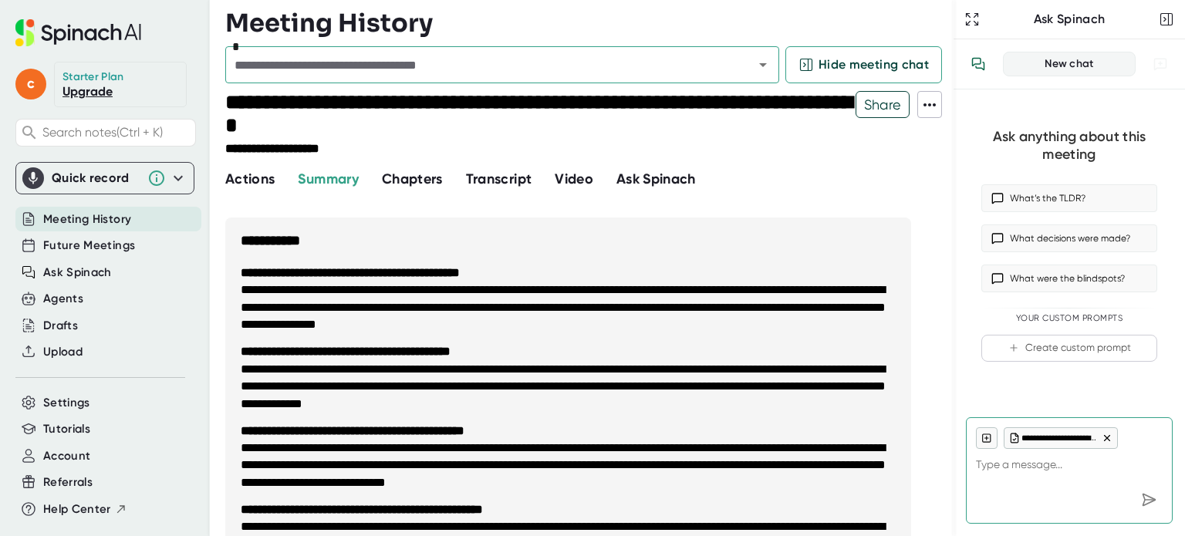
click at [518, 177] on span "Transcript" at bounding box center [499, 178] width 66 height 17
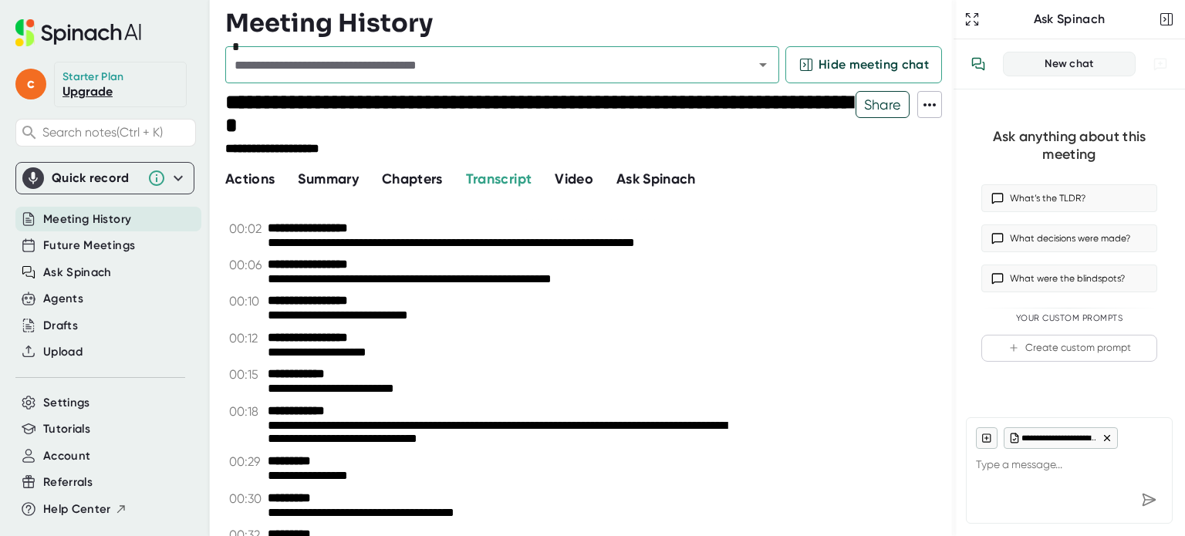
click at [571, 180] on span "Video" at bounding box center [574, 178] width 39 height 17
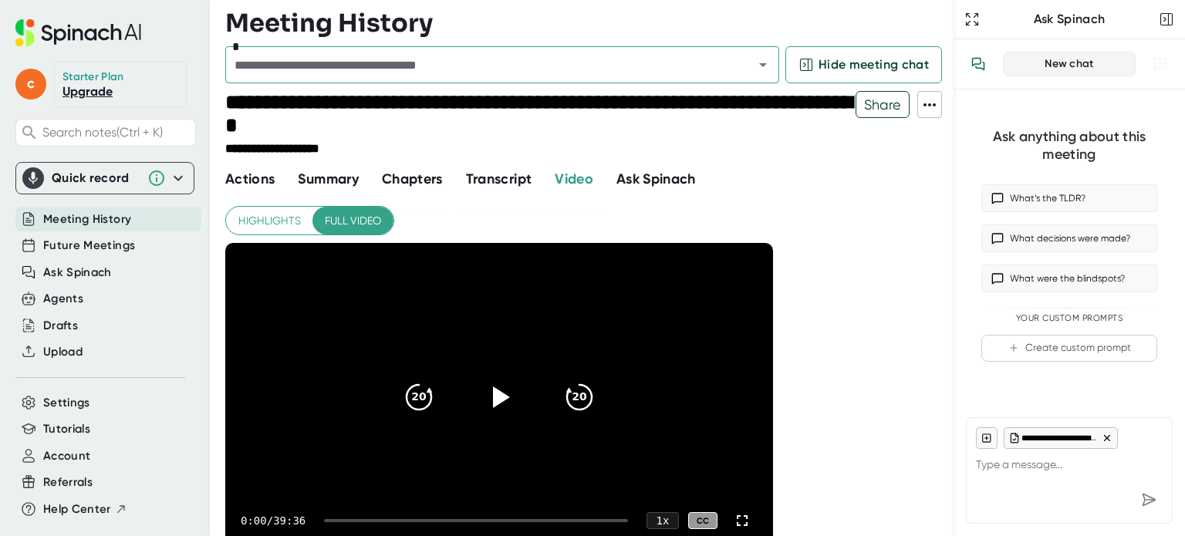
click at [653, 180] on span "Ask Spinach" at bounding box center [655, 178] width 79 height 17
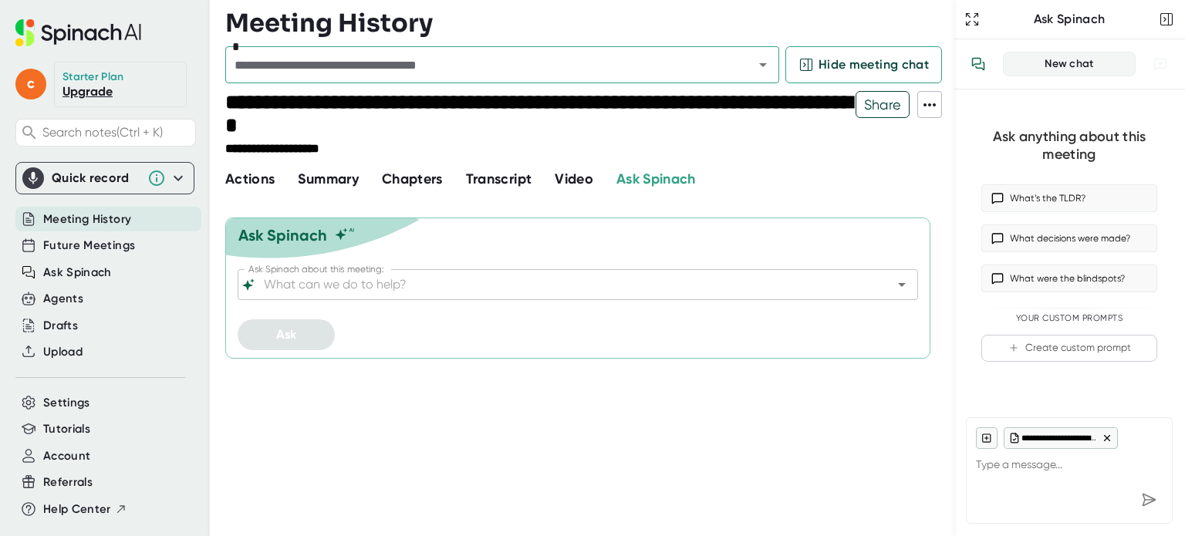
click at [587, 175] on span "Video" at bounding box center [574, 178] width 39 height 17
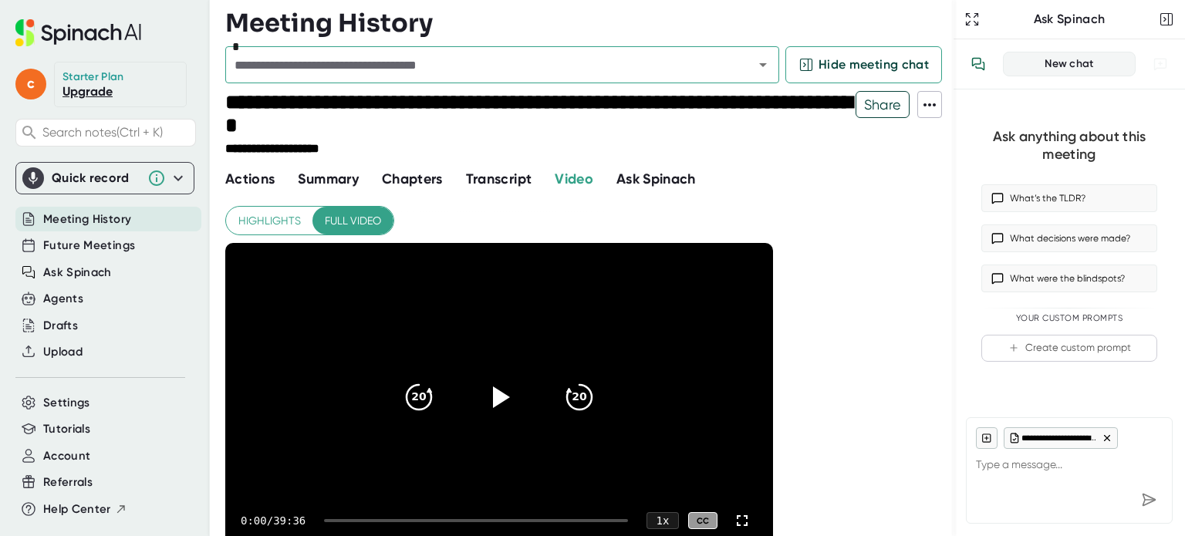
click at [312, 178] on span "Summary" at bounding box center [328, 178] width 60 height 17
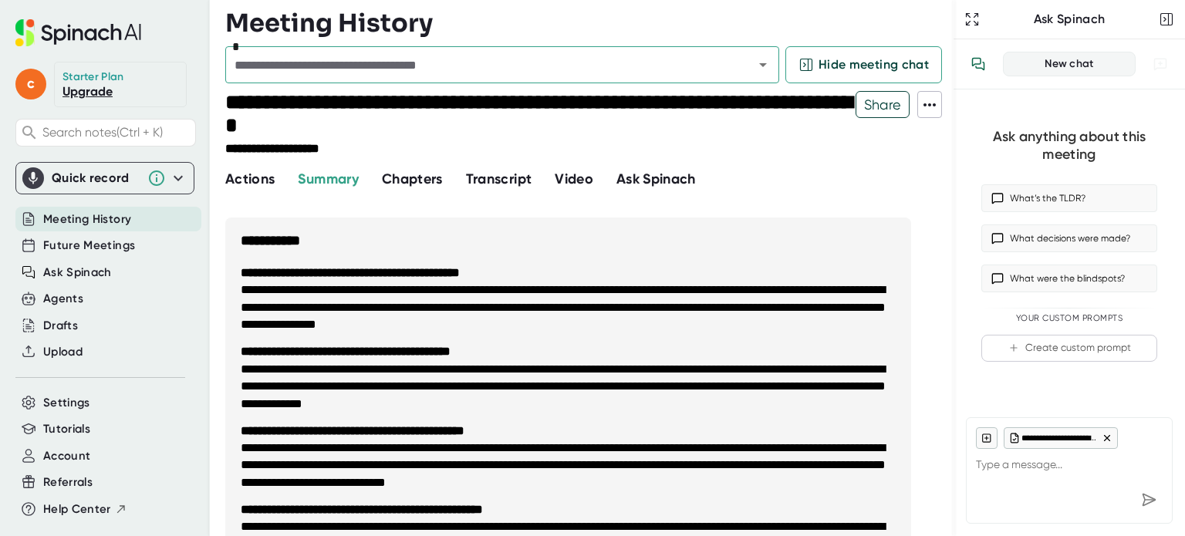
click at [254, 182] on span "Actions" at bounding box center [249, 178] width 49 height 17
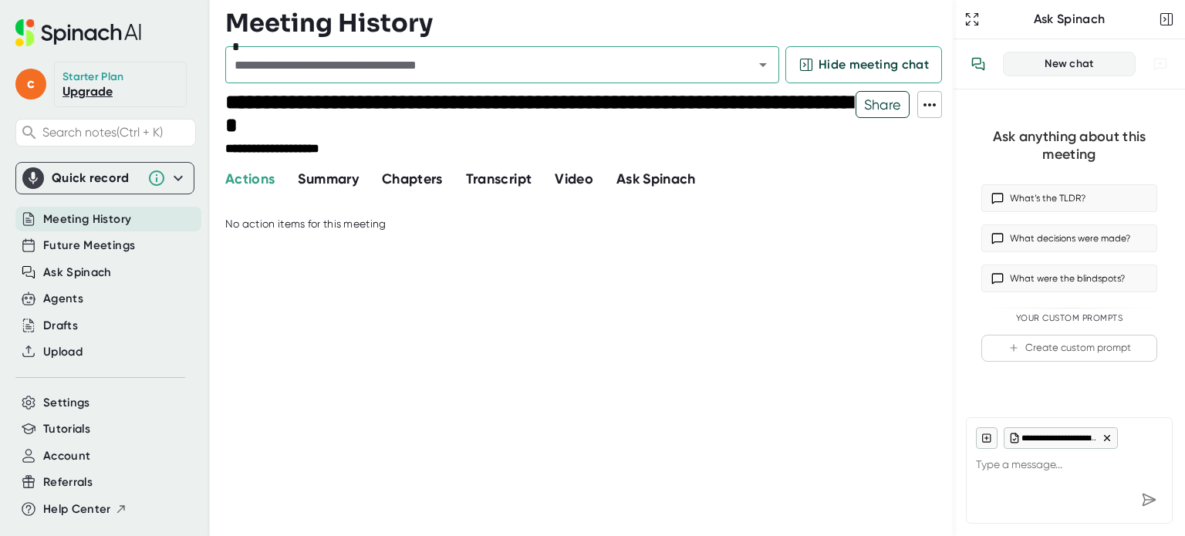
click at [506, 178] on span "Transcript" at bounding box center [499, 178] width 66 height 17
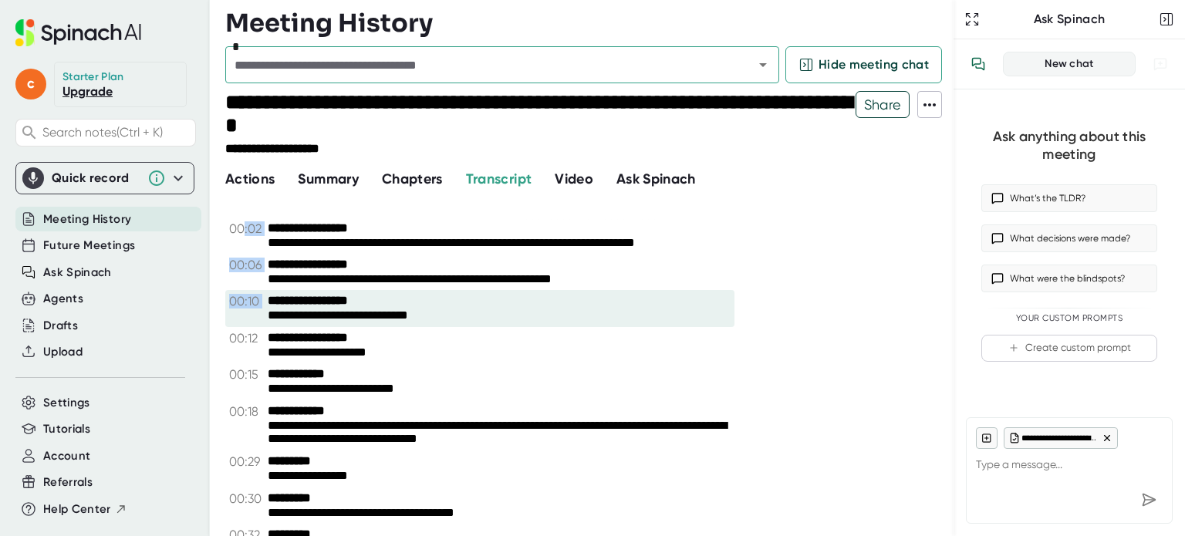
drag, startPoint x: 244, startPoint y: 224, endPoint x: 500, endPoint y: 304, distance: 268.1
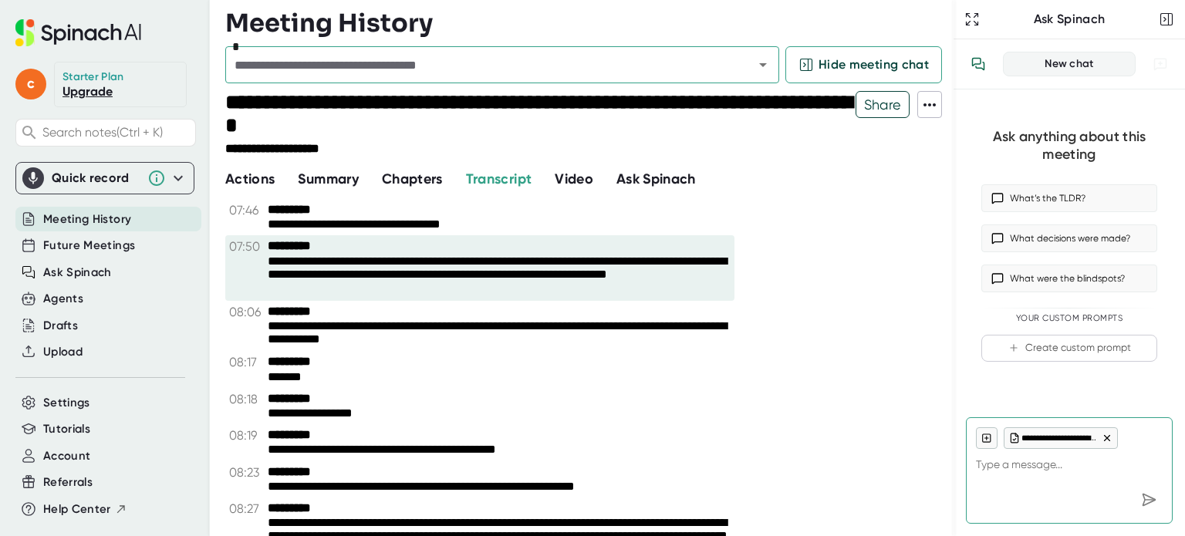
scroll to position [2931, 0]
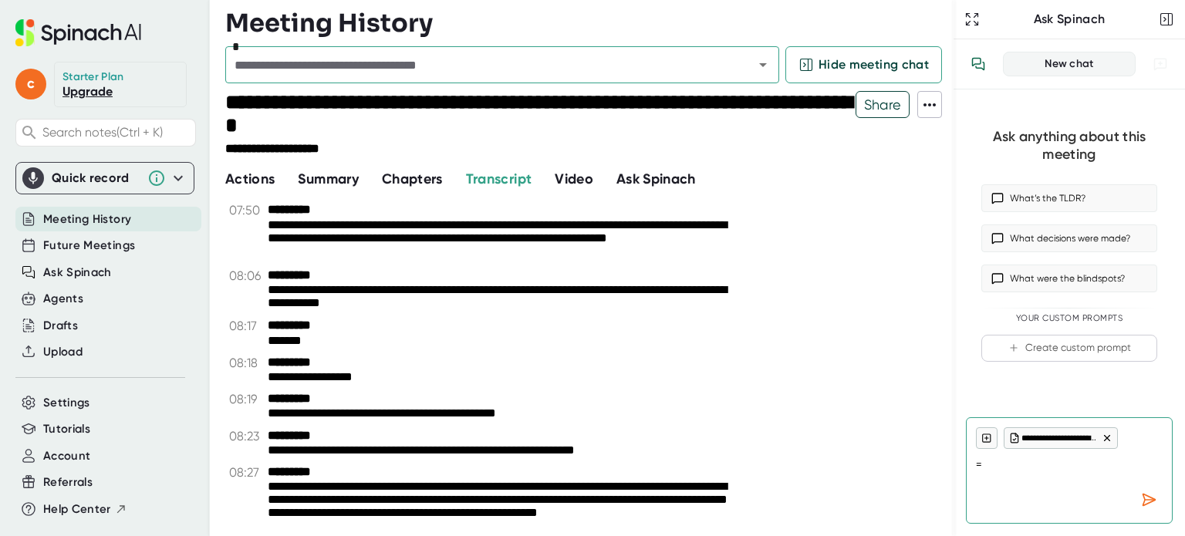
type textarea "="
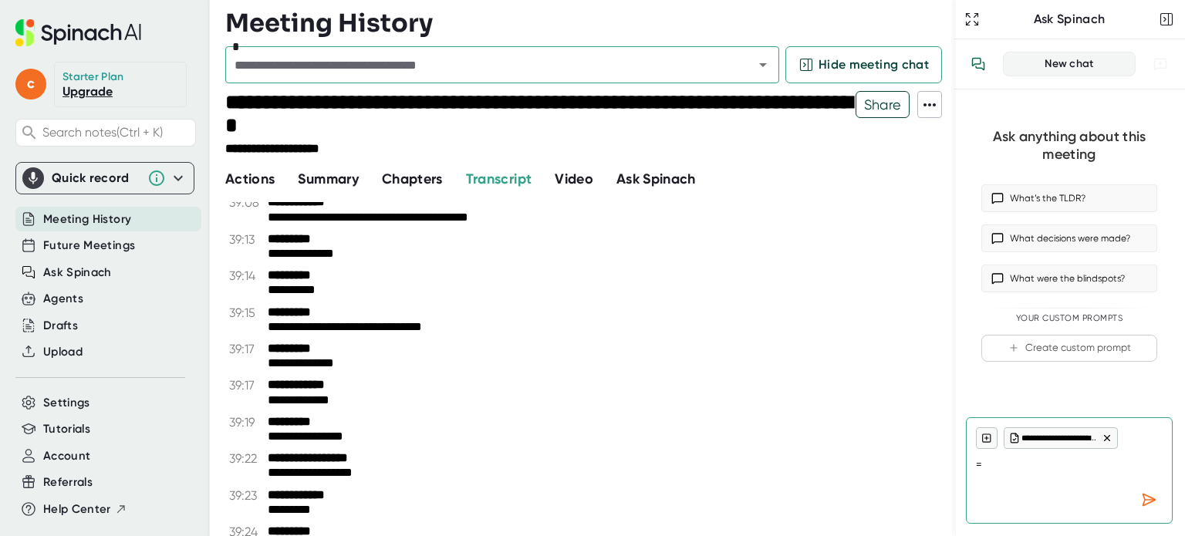
scroll to position [14056, 0]
